Goal: Transaction & Acquisition: Purchase product/service

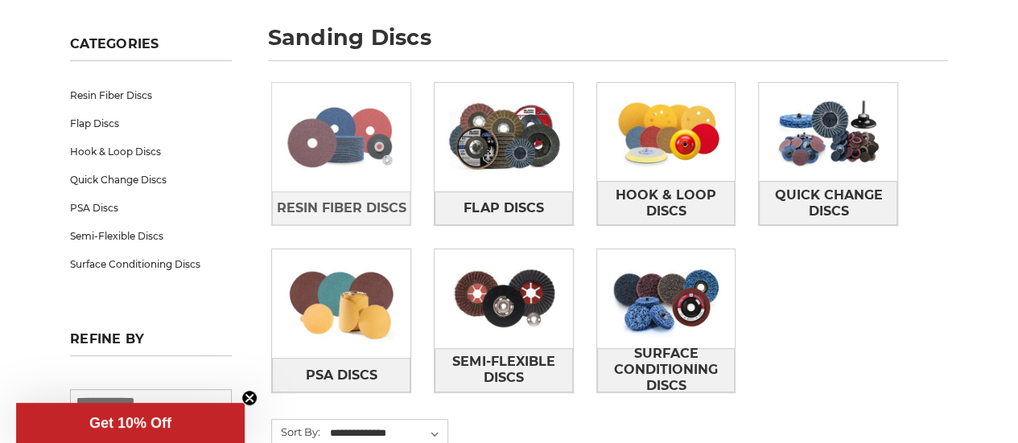
scroll to position [240, 0]
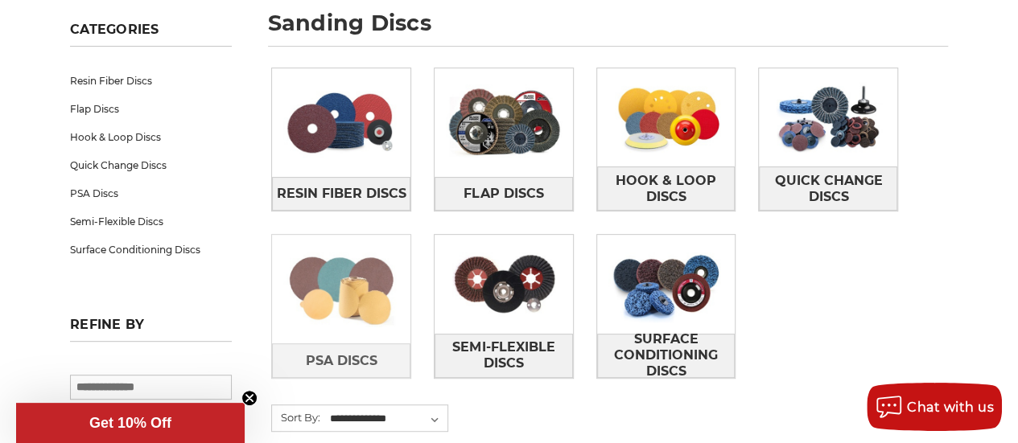
click at [362, 278] on img at bounding box center [341, 290] width 138 height 98
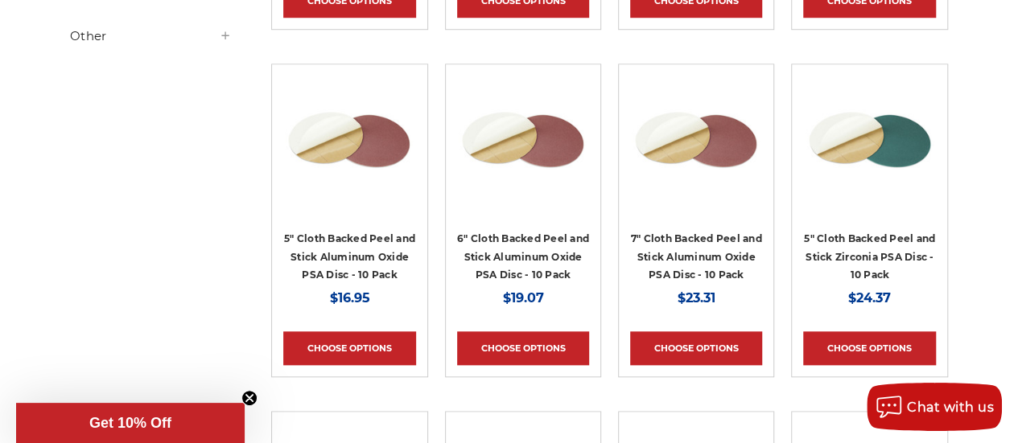
scroll to position [644, 0]
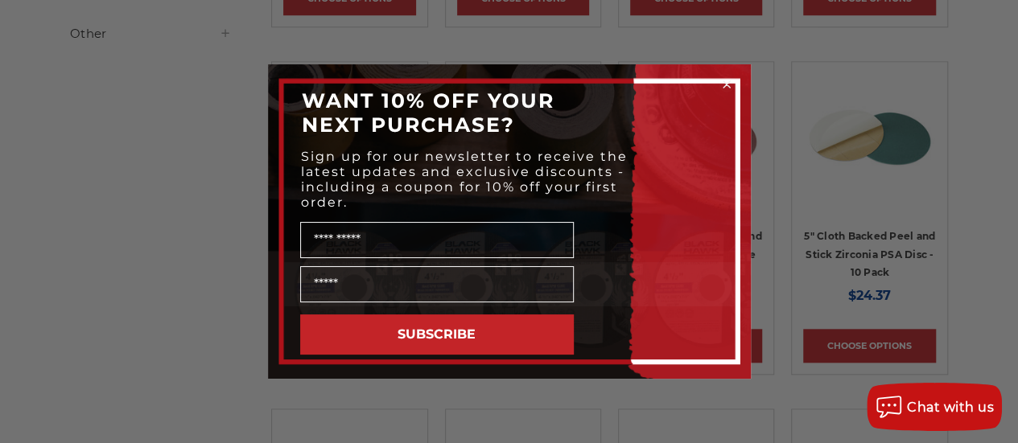
click at [727, 82] on icon "Close dialog" at bounding box center [726, 84] width 6 height 6
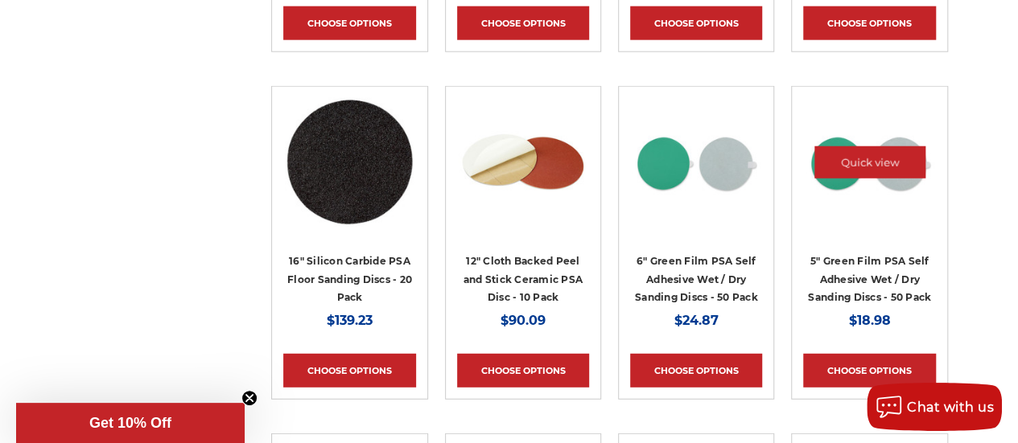
scroll to position [2011, 0]
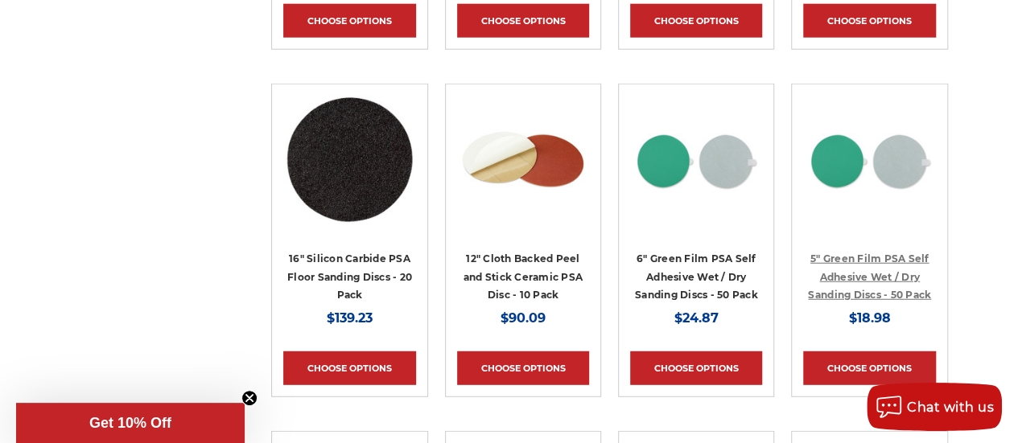
click at [853, 257] on link "5" Green Film PSA Self Adhesive Wet / Dry Sanding Discs - 50 Pack" at bounding box center [869, 277] width 123 height 48
